Goal: Check status: Check status

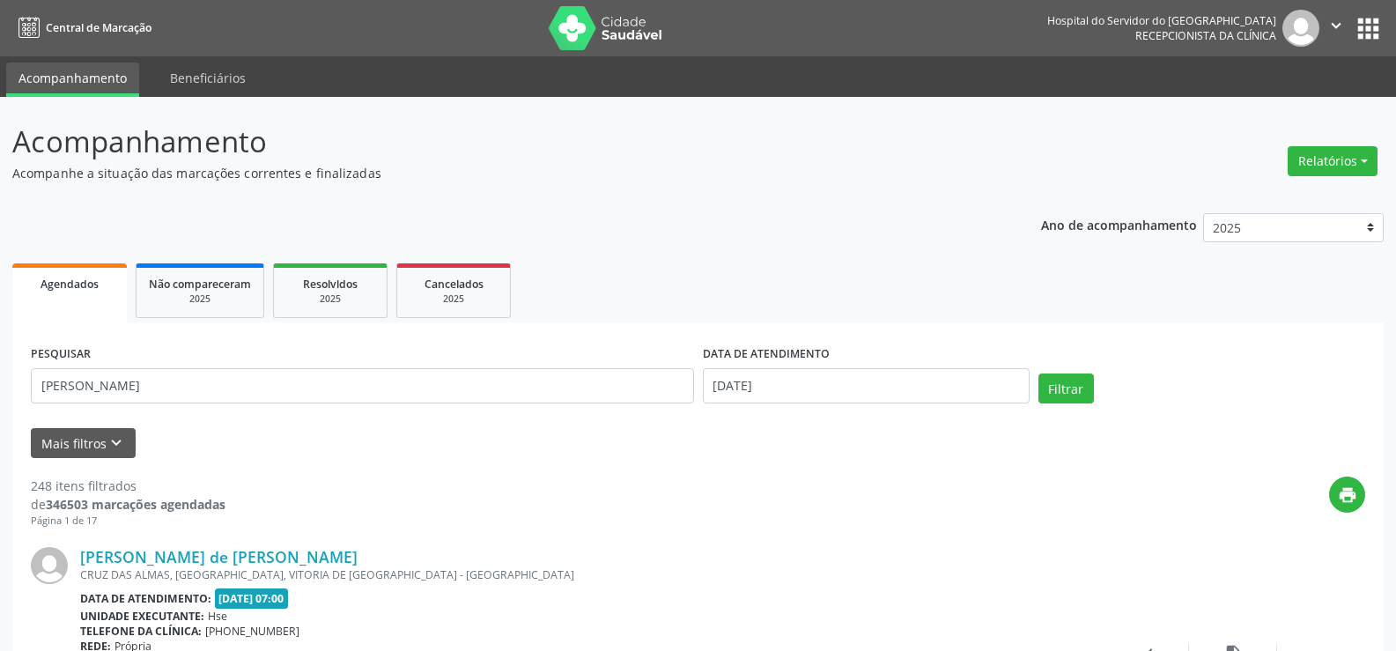
select select "7"
type input "[PERSON_NAME]"
click at [781, 398] on input "[DATE]" at bounding box center [866, 385] width 327 height 35
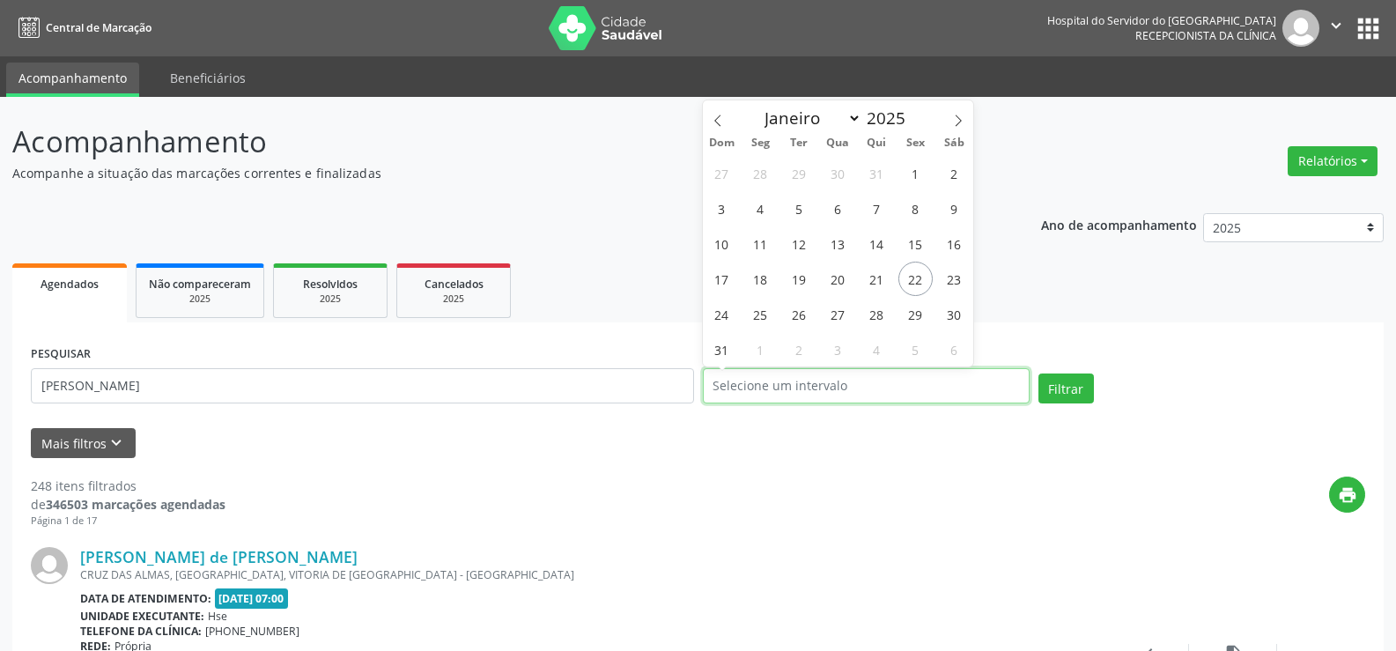
click at [1038, 373] on button "Filtrar" at bounding box center [1065, 388] width 55 height 30
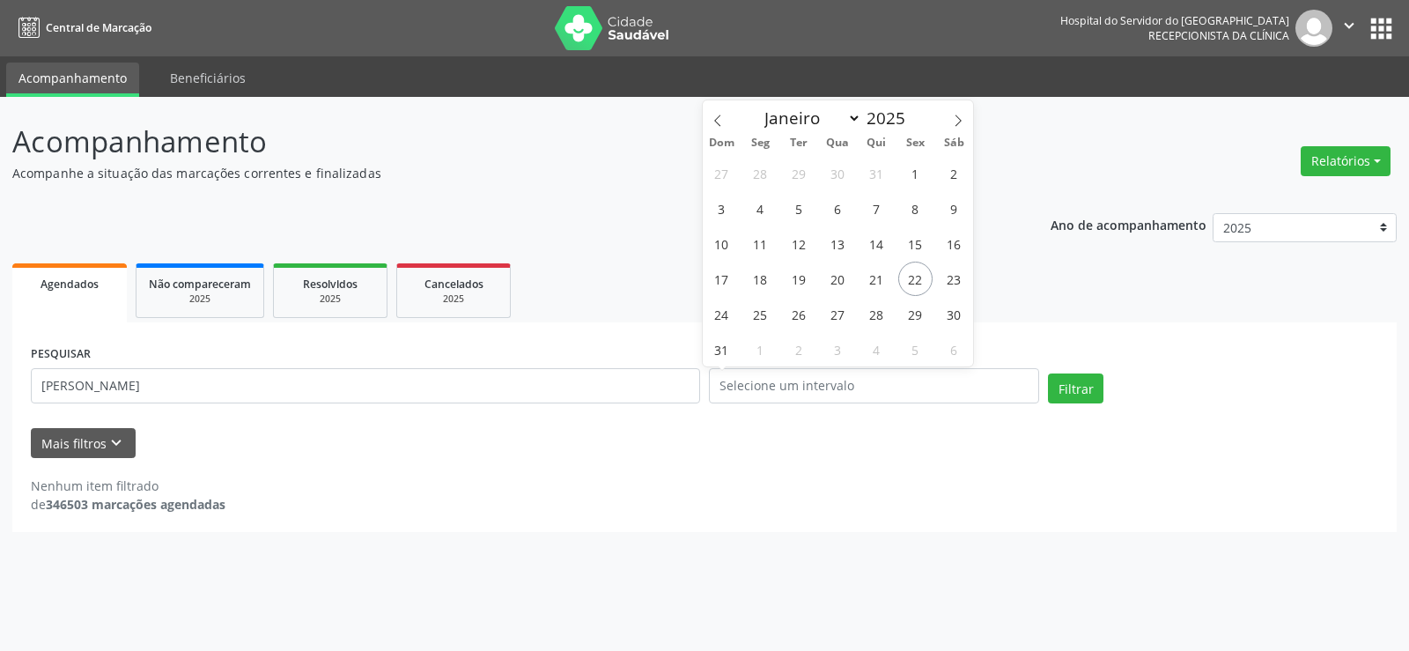
click at [498, 476] on div "Nenhum item filtrado de 346503 marcações agendadas" at bounding box center [705, 485] width 1348 height 55
click at [1089, 377] on button "Filtrar" at bounding box center [1075, 388] width 55 height 30
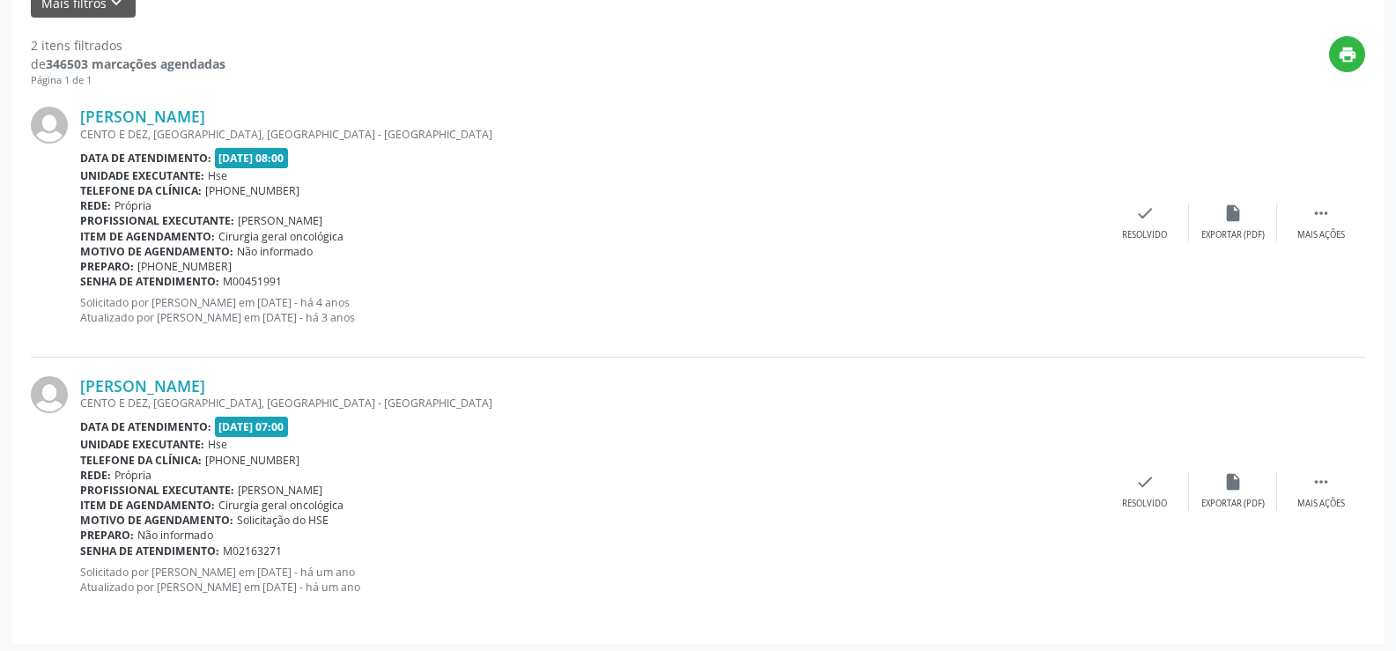
scroll to position [446, 0]
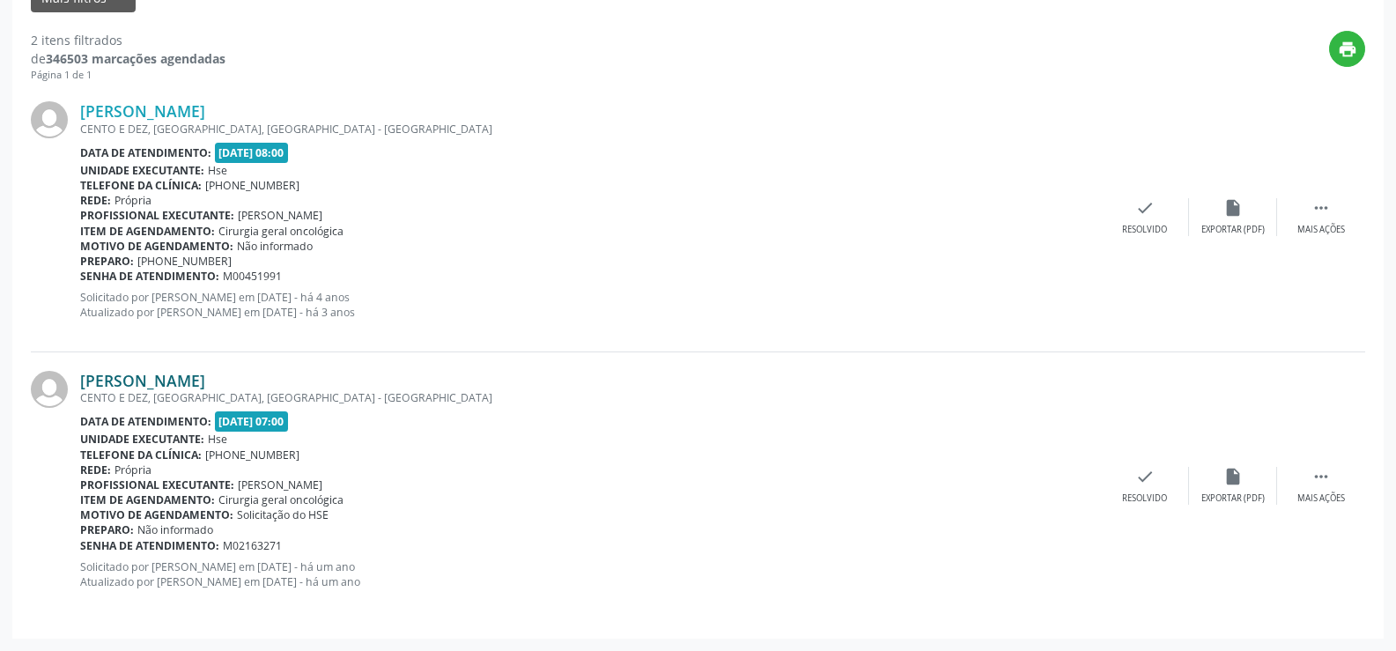
click at [171, 372] on link "[PERSON_NAME]" at bounding box center [142, 380] width 125 height 19
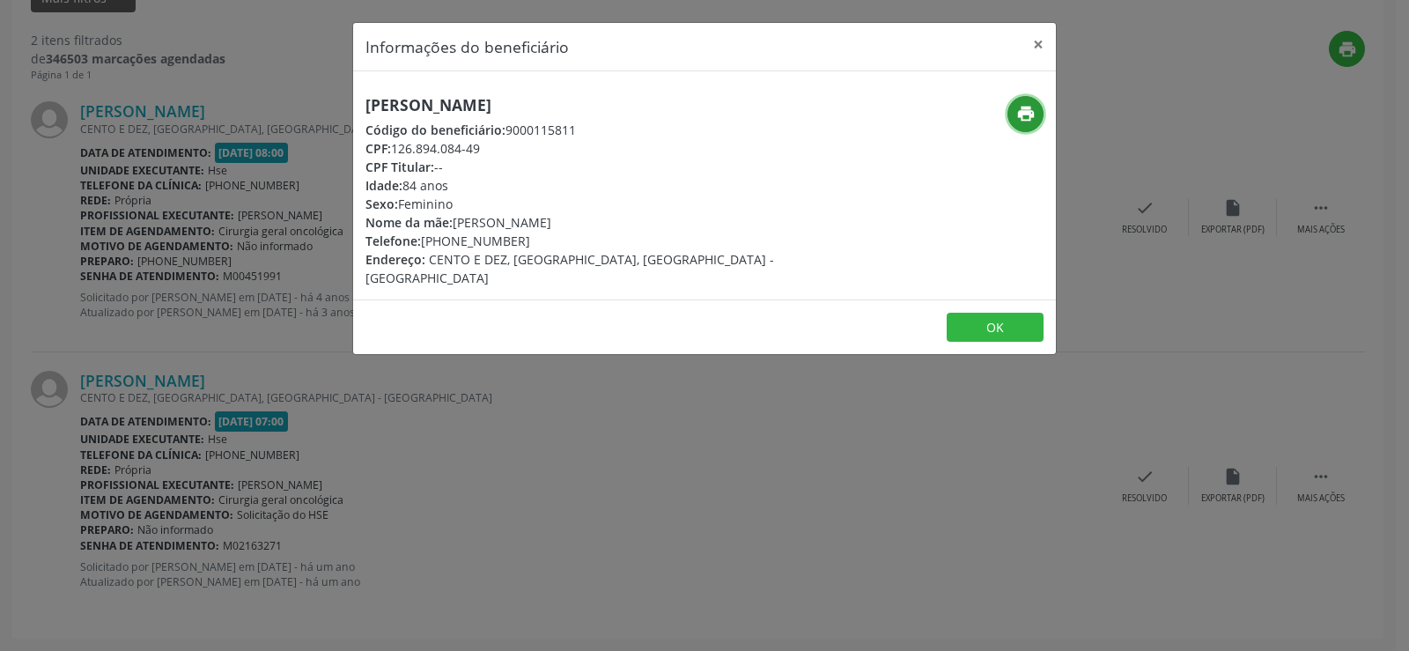
click at [1020, 111] on icon "print" at bounding box center [1025, 113] width 19 height 19
click at [1039, 39] on button "×" at bounding box center [1038, 44] width 35 height 43
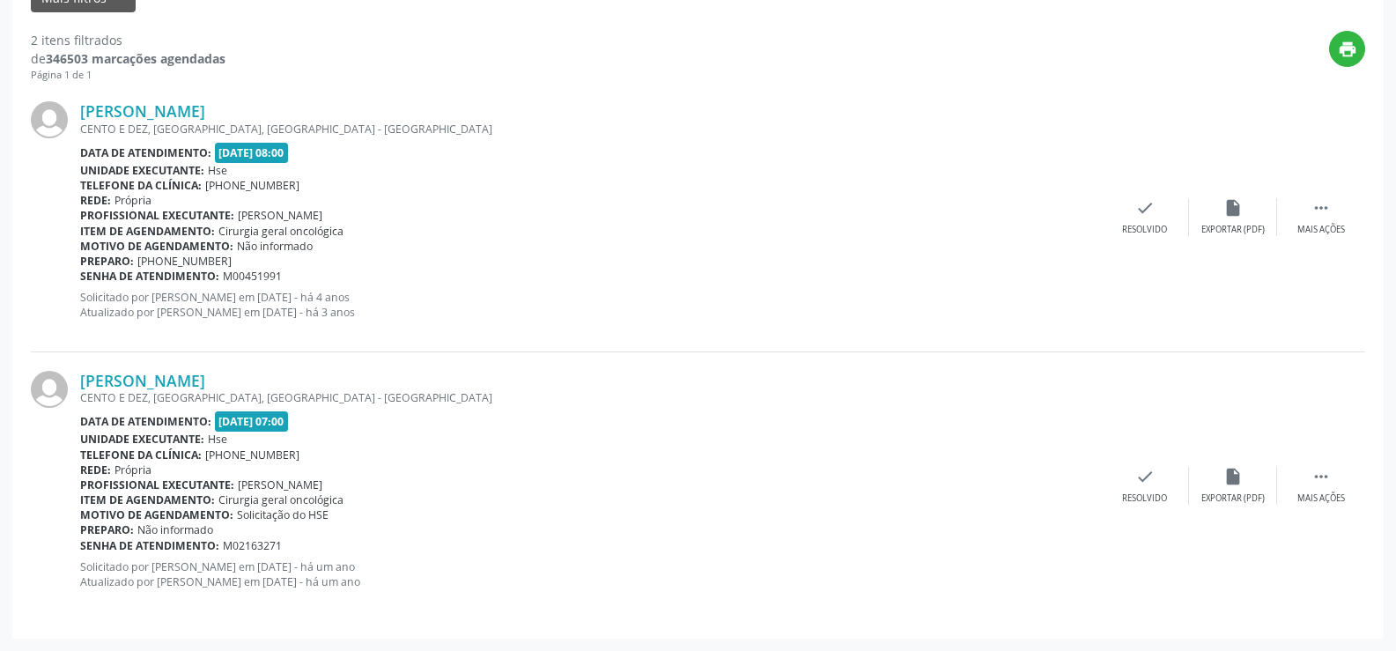
scroll to position [181, 0]
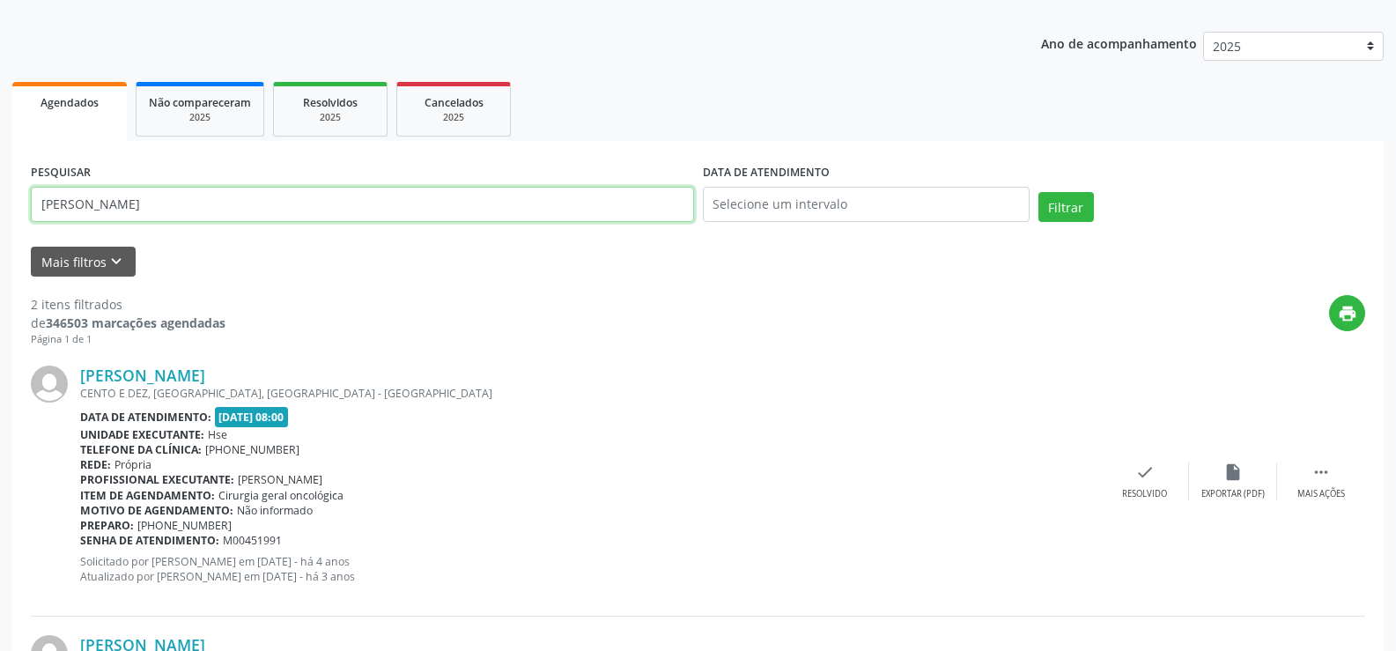
drag, startPoint x: 262, startPoint y: 193, endPoint x: 0, endPoint y: 206, distance: 262.8
click at [0, 206] on div "Acompanhamento Acompanhe a situação das marcações correntes e finalizadas Relat…" at bounding box center [698, 415] width 1396 height 1000
drag, startPoint x: 219, startPoint y: 209, endPoint x: 9, endPoint y: 197, distance: 210.8
click at [9, 197] on div "Acompanhamento Acompanhe a situação das marcações correntes e finalizadas Relat…" at bounding box center [698, 415] width 1396 height 1000
paste input "227.024.074-04"
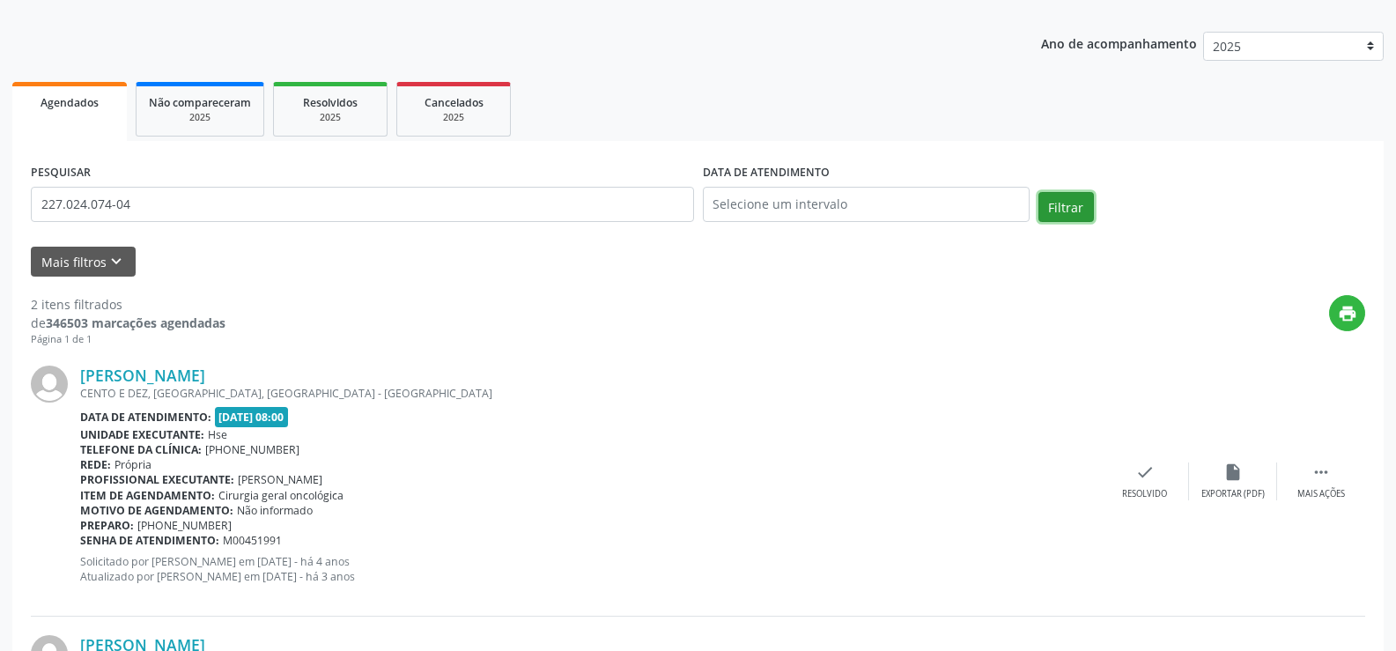
click at [1053, 211] on button "Filtrar" at bounding box center [1065, 207] width 55 height 30
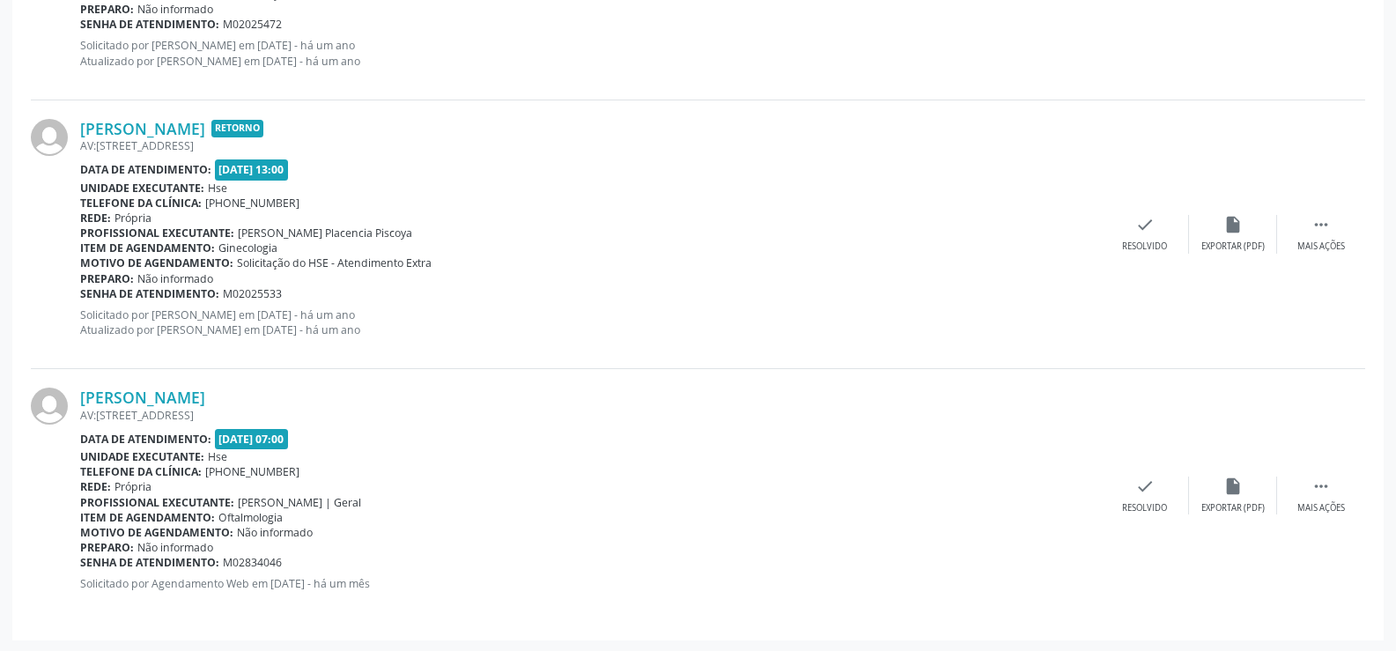
scroll to position [1506, 0]
click at [205, 401] on link "[PERSON_NAME]" at bounding box center [142, 395] width 125 height 19
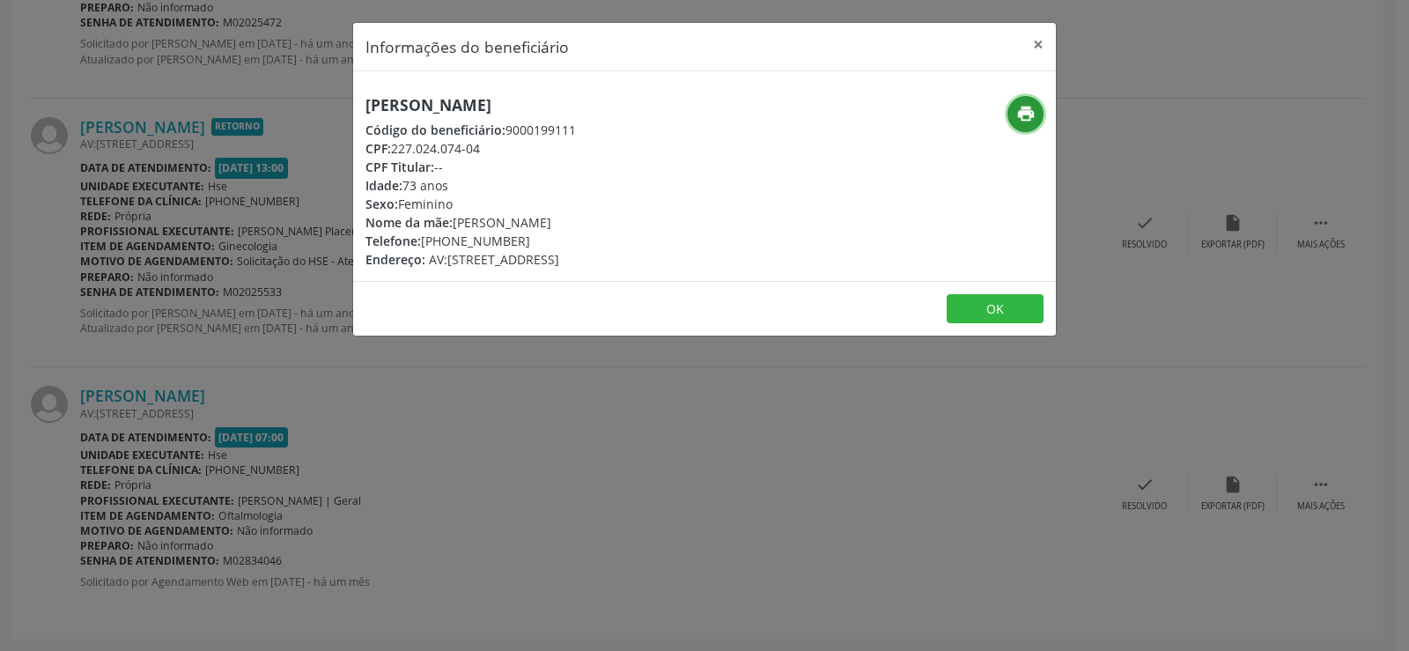
click at [1016, 109] on icon "print" at bounding box center [1025, 113] width 19 height 19
drag, startPoint x: 672, startPoint y: 100, endPoint x: 344, endPoint y: 103, distance: 327.7
click at [344, 103] on div "Informações do beneficiário × [PERSON_NAME] Código do beneficiário: 9000199111 …" at bounding box center [704, 325] width 1409 height 651
copy h5 "[PERSON_NAME]"
click at [1045, 41] on button "×" at bounding box center [1038, 44] width 35 height 43
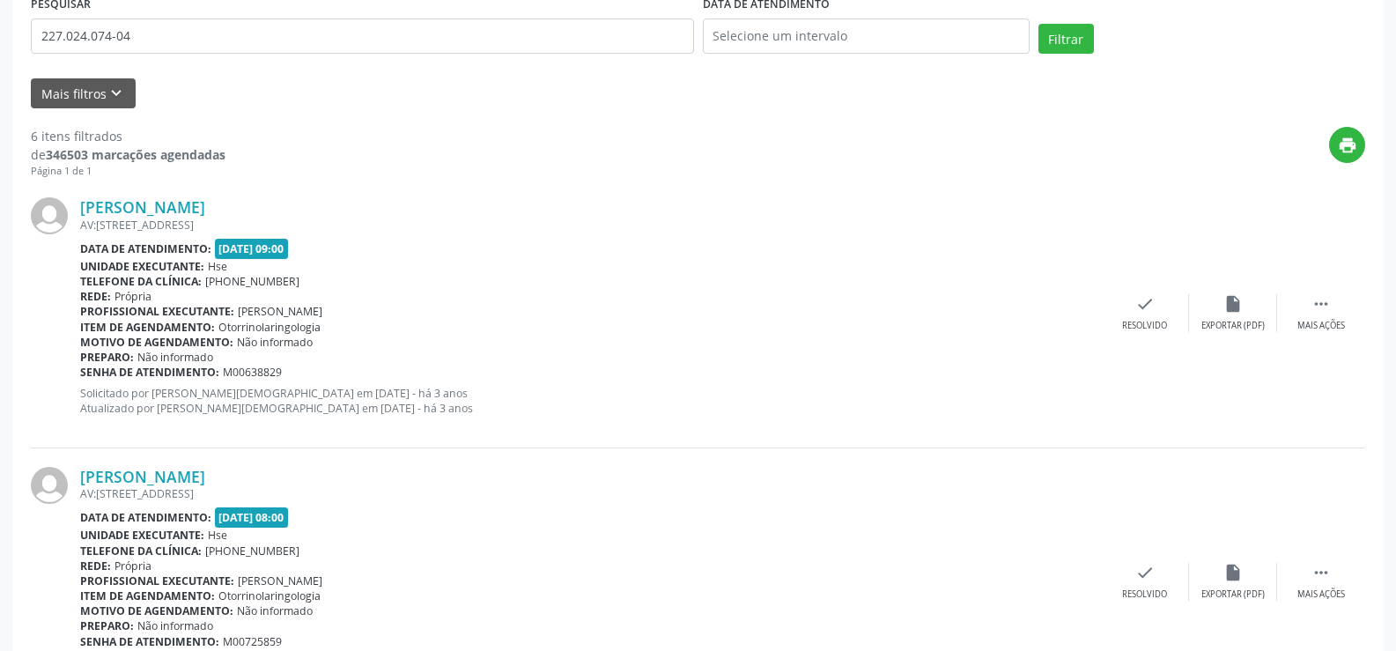
scroll to position [185, 0]
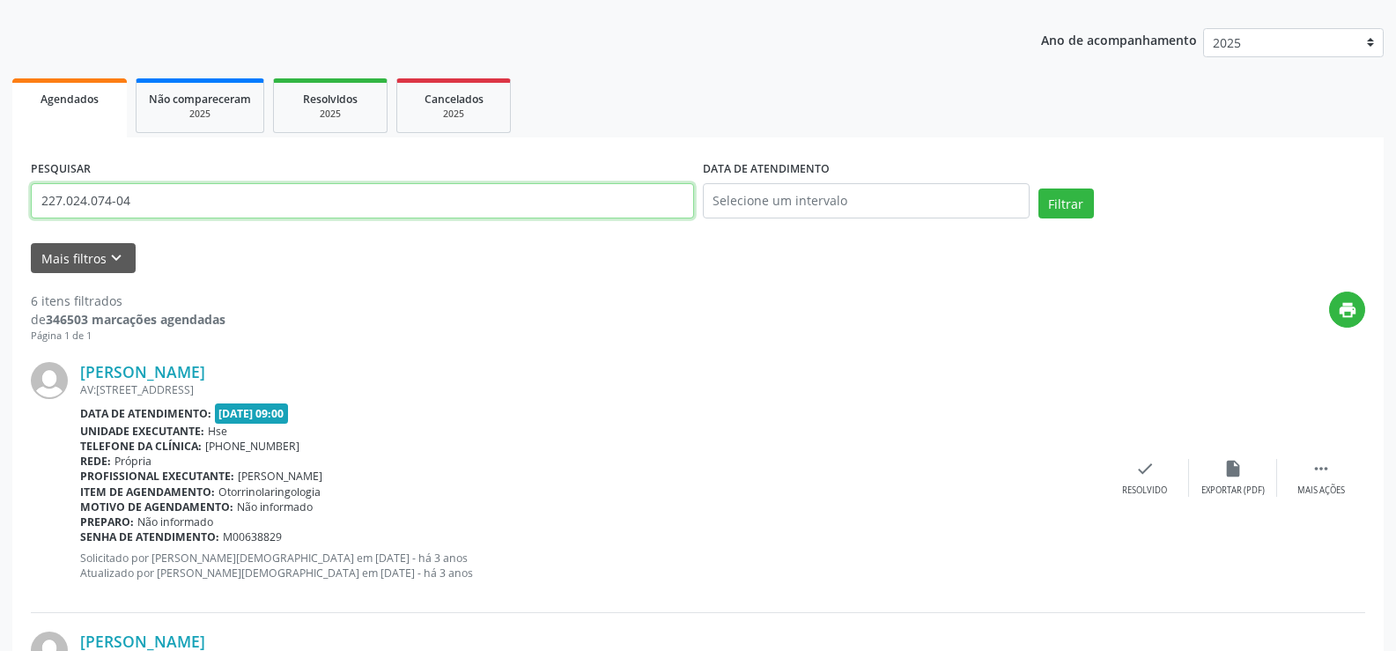
drag, startPoint x: 146, startPoint y: 197, endPoint x: 0, endPoint y: 195, distance: 146.2
paste input "[PERSON_NAME]"
type input "[PERSON_NAME]"
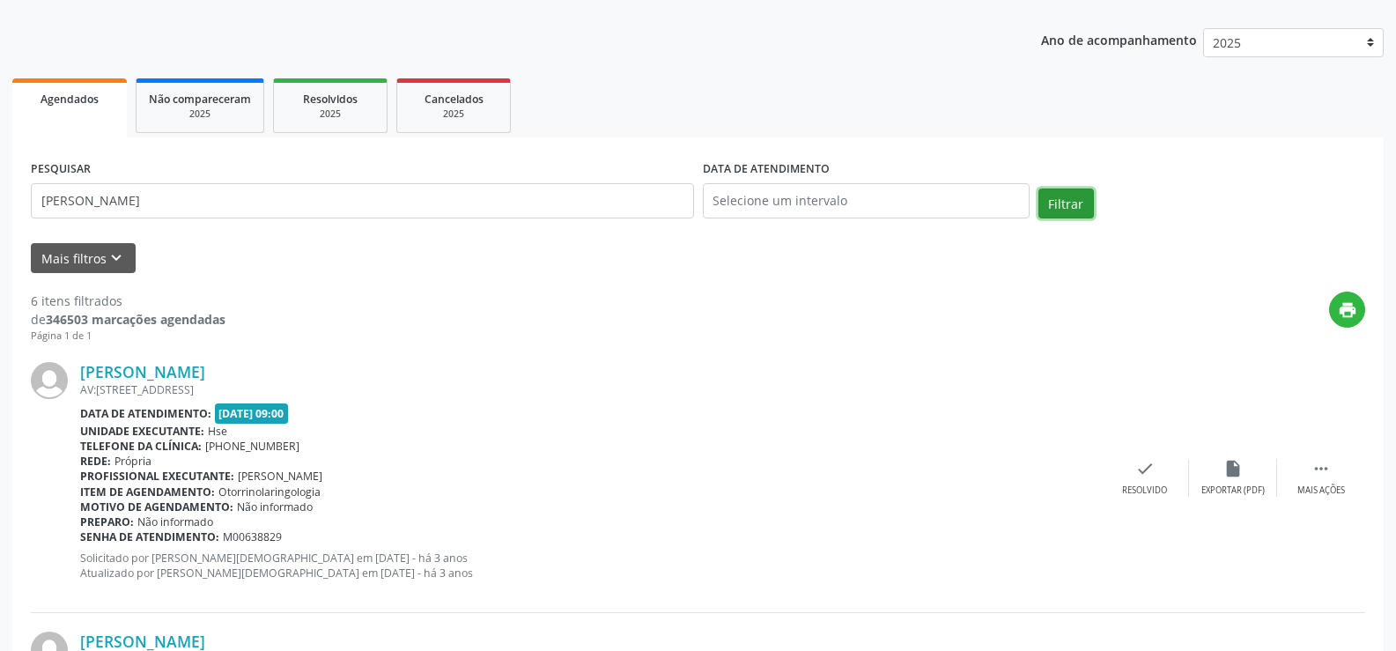
click at [1063, 203] on button "Filtrar" at bounding box center [1065, 203] width 55 height 30
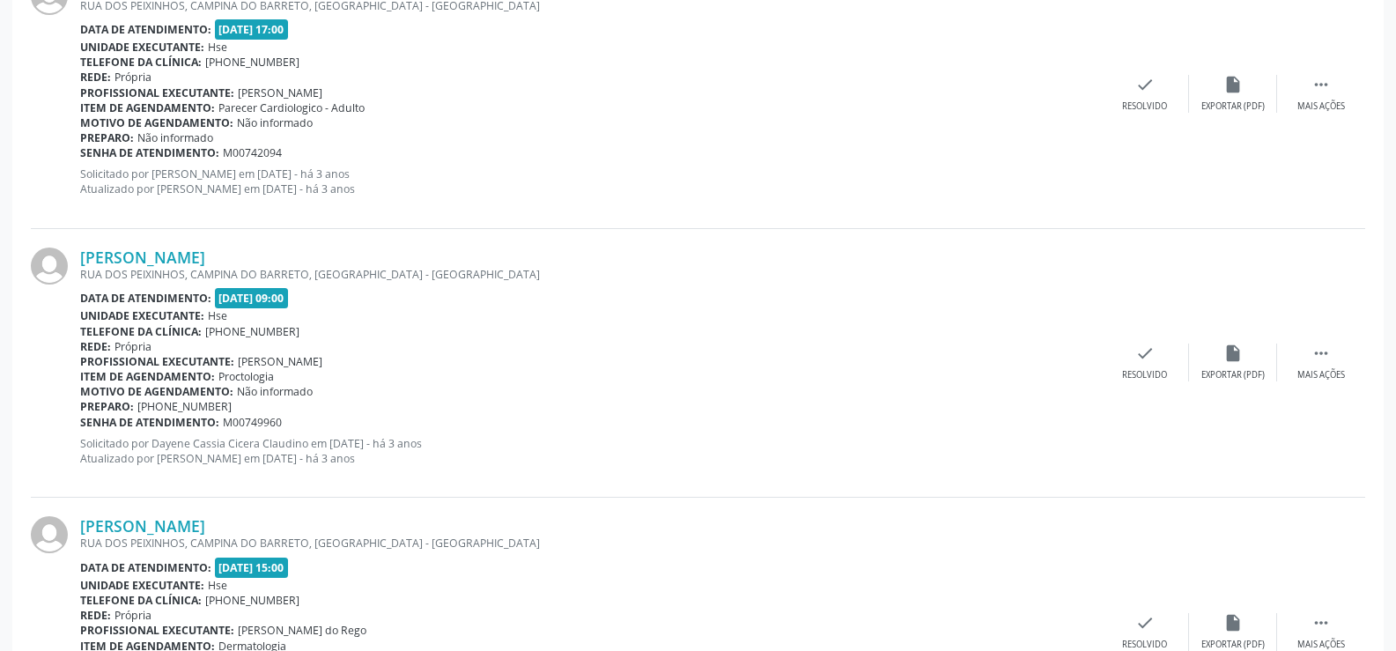
scroll to position [3963, 0]
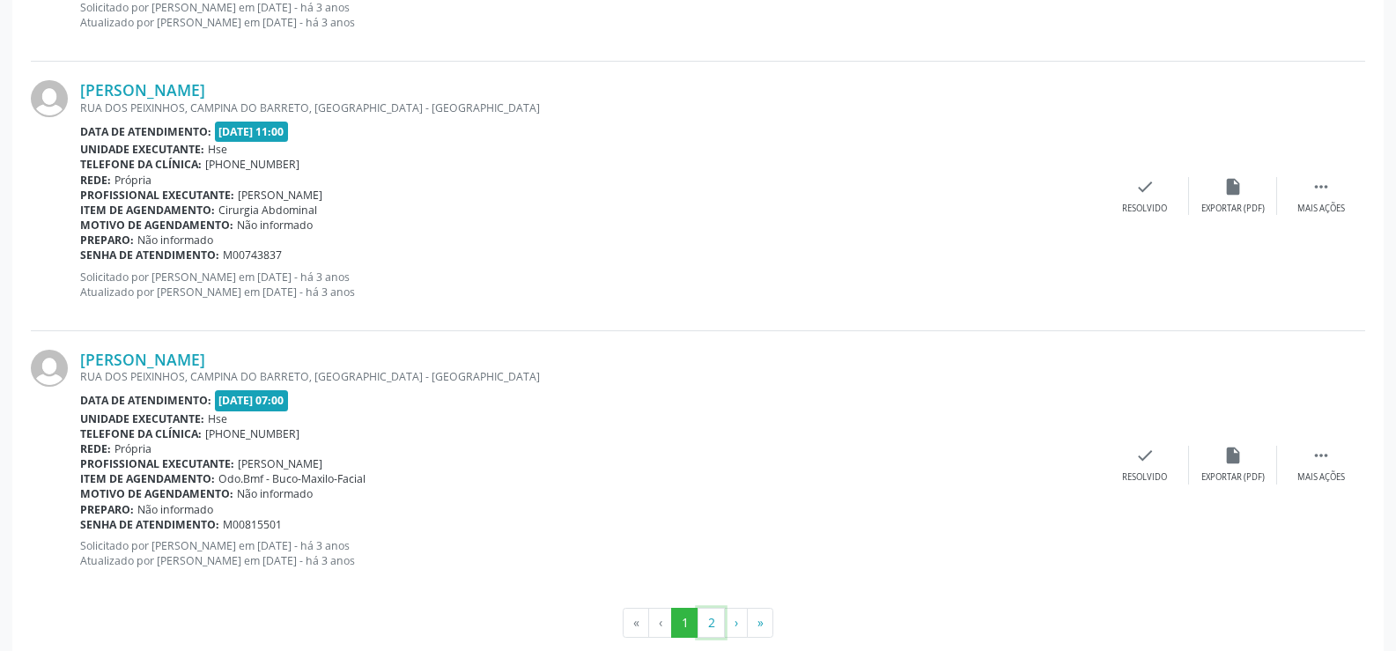
click at [708, 623] on button "2" at bounding box center [711, 623] width 27 height 30
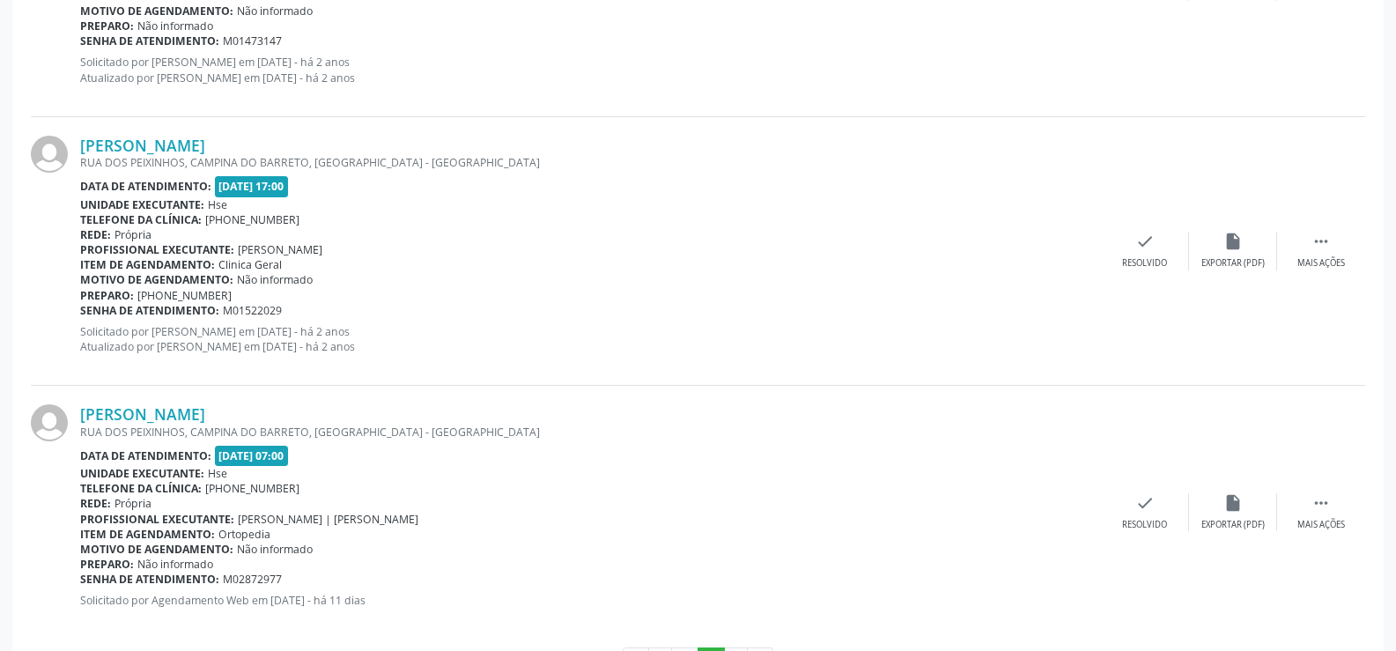
scroll to position [1557, 0]
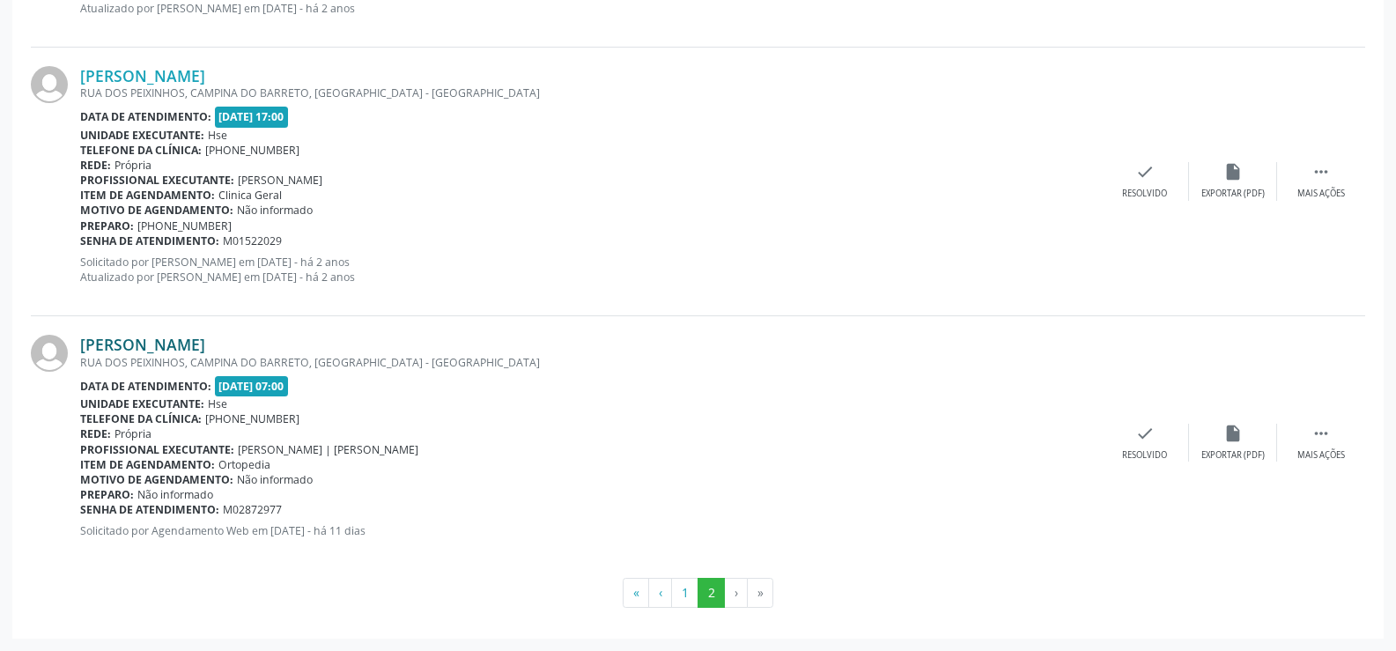
drag, startPoint x: 307, startPoint y: 341, endPoint x: 84, endPoint y: 353, distance: 224.0
click at [84, 353] on div "[PERSON_NAME]" at bounding box center [590, 344] width 1021 height 19
copy link "[PERSON_NAME]"
